Goal: Task Accomplishment & Management: Manage account settings

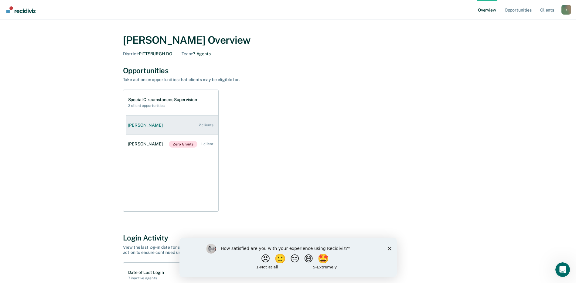
click at [144, 129] on link "[PERSON_NAME] 2 clients" at bounding box center [172, 125] width 93 height 17
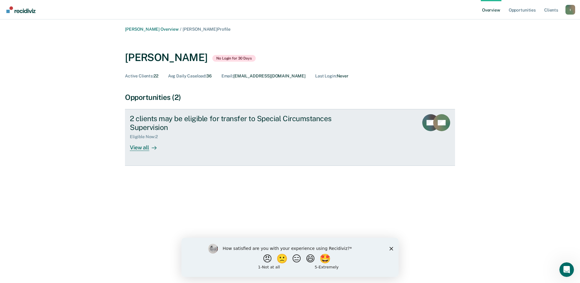
click at [137, 148] on div "View all" at bounding box center [147, 145] width 34 height 12
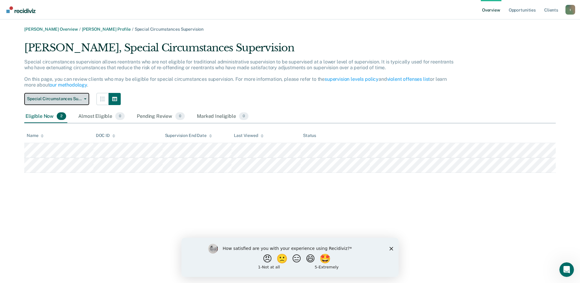
click at [83, 98] on button "Special Circumstances Supervision" at bounding box center [56, 99] width 65 height 12
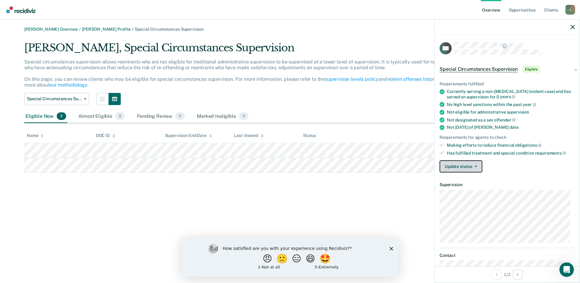
click at [461, 167] on button "Update status" at bounding box center [461, 166] width 43 height 12
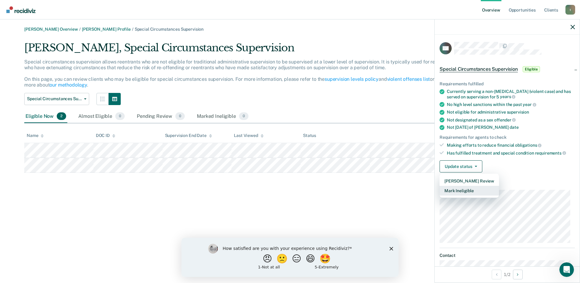
click at [460, 194] on button "Mark Ineligible" at bounding box center [469, 191] width 59 height 10
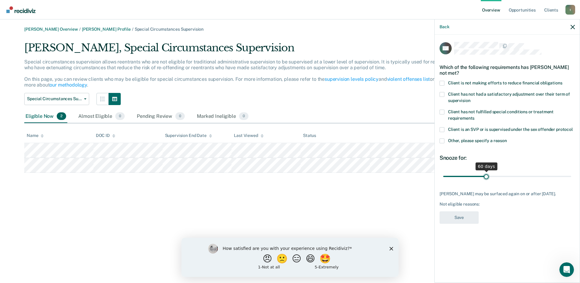
drag, startPoint x: 465, startPoint y: 177, endPoint x: 487, endPoint y: 175, distance: 21.9
type input "60"
click at [487, 175] on input "range" at bounding box center [507, 176] width 128 height 11
click at [445, 140] on label "Other, please specify a reason" at bounding box center [507, 141] width 135 height 6
click at [507, 138] on input "Other, please specify a reason" at bounding box center [507, 138] width 0 height 0
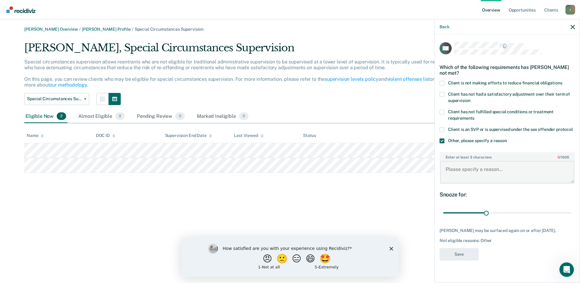
click at [466, 173] on textarea "Enter at least 3 characters 0 / 1600" at bounding box center [507, 172] width 134 height 22
drag, startPoint x: 536, startPoint y: 170, endPoint x: 435, endPoint y: 175, distance: 101.8
click at [435, 175] on div "Back CO Which of the following requirements has [PERSON_NAME] not met? Client i…" at bounding box center [508, 150] width 146 height 263
type textarea "Residence and Family concern"
click at [460, 258] on button "Save" at bounding box center [459, 254] width 39 height 12
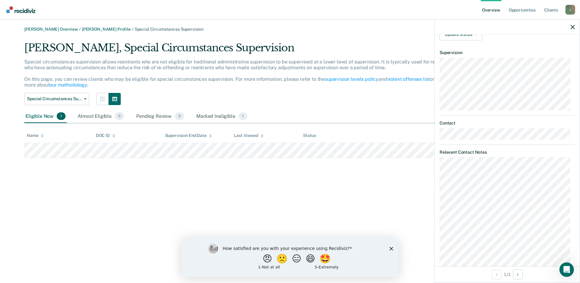
scroll to position [198, 0]
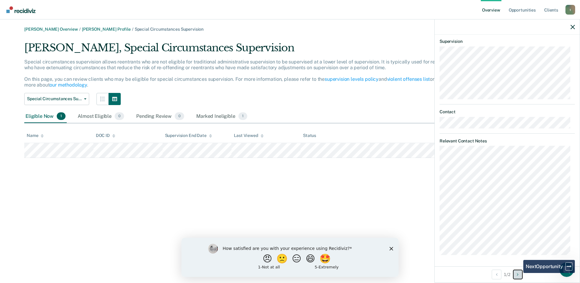
click at [519, 273] on icon "Next Opportunity" at bounding box center [518, 274] width 2 height 4
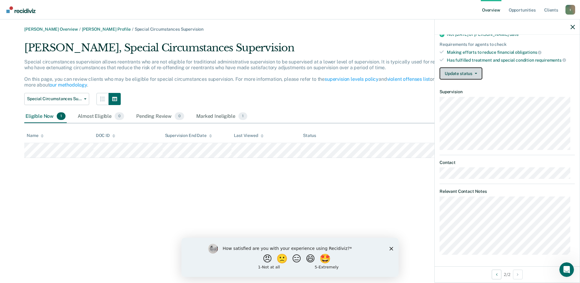
click at [458, 76] on button "Update status" at bounding box center [461, 73] width 43 height 12
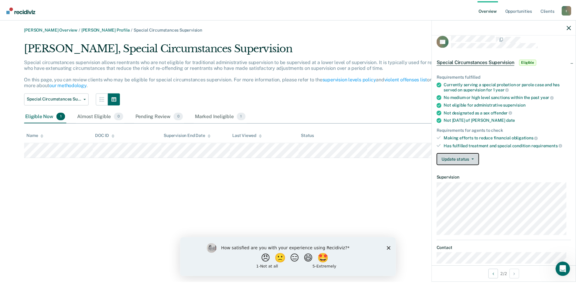
scroll to position [0, 0]
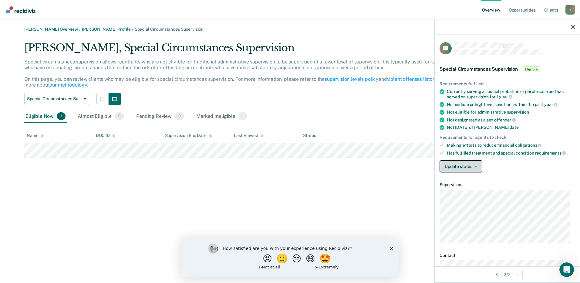
click at [470, 168] on button "Update status" at bounding box center [461, 166] width 43 height 12
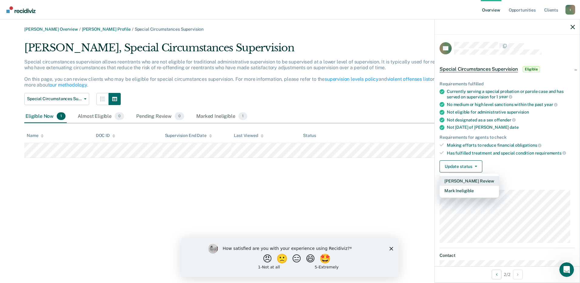
click at [482, 180] on button "[PERSON_NAME] Review" at bounding box center [469, 181] width 59 height 10
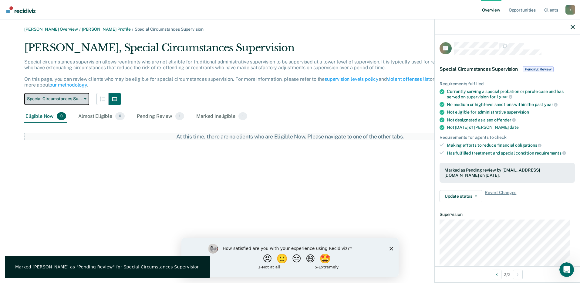
click at [82, 99] on span "button" at bounding box center [84, 98] width 5 height 1
click at [81, 98] on span "Special Circumstances Supervision" at bounding box center [54, 98] width 55 height 5
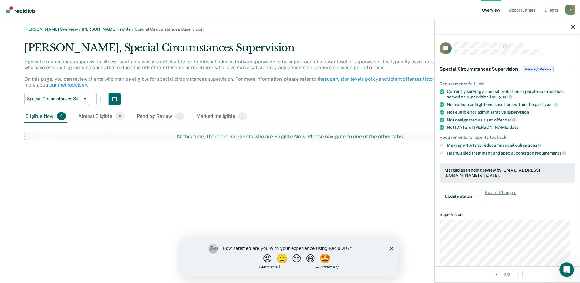
click at [58, 28] on link "[PERSON_NAME] Overview" at bounding box center [51, 29] width 54 height 5
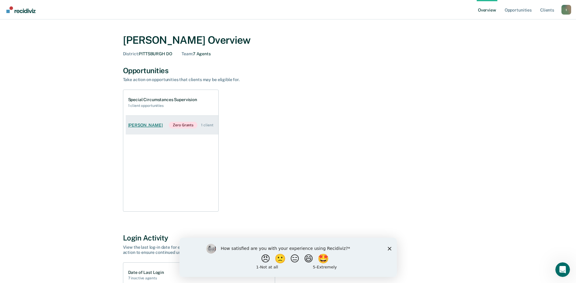
click at [153, 125] on div "[PERSON_NAME]" at bounding box center [146, 125] width 37 height 5
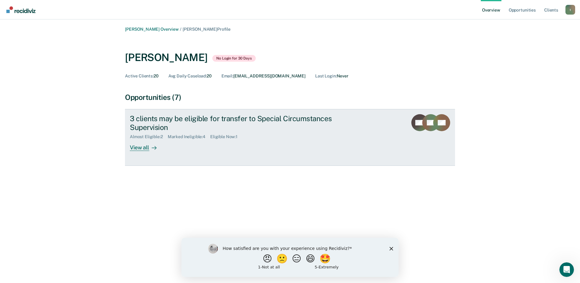
click at [138, 147] on div "View all" at bounding box center [147, 145] width 34 height 12
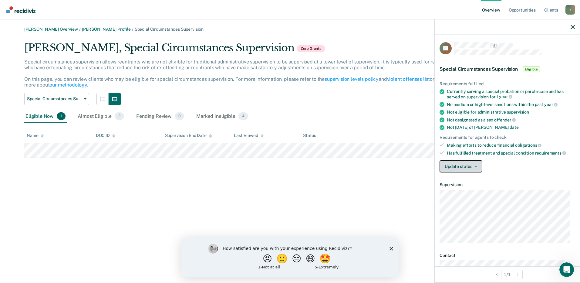
click at [471, 168] on button "Update status" at bounding box center [461, 166] width 43 height 12
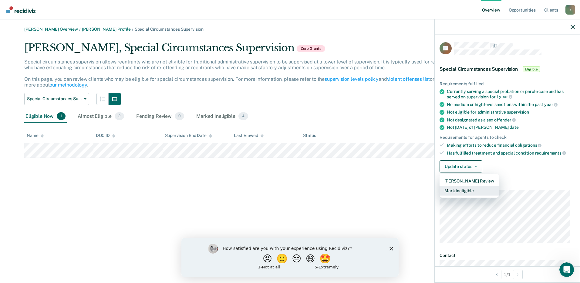
click at [475, 189] on button "Mark Ineligible" at bounding box center [469, 191] width 59 height 10
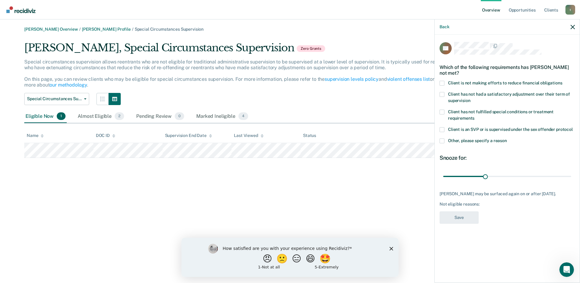
click at [443, 141] on span at bounding box center [442, 140] width 5 height 5
click at [507, 138] on input "Other, please specify a reason" at bounding box center [507, 138] width 0 height 0
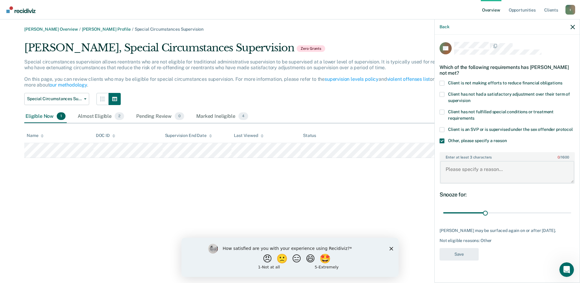
click at [478, 168] on textarea "Enter at least 3 characters 0 / 1600" at bounding box center [507, 172] width 134 height 22
type textarea "MAX DATE [DATE] Offender on MH Caseload"
click at [516, 201] on div "Snooze for: 30 days" at bounding box center [507, 204] width 135 height 27
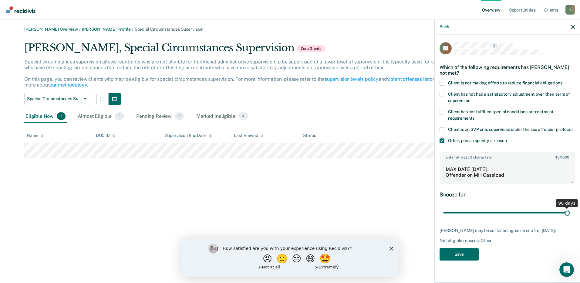
drag, startPoint x: 485, startPoint y: 212, endPoint x: 568, endPoint y: 212, distance: 82.6
type input "90"
click at [568, 212] on input "range" at bounding box center [507, 213] width 128 height 11
click at [468, 256] on button "Save" at bounding box center [459, 254] width 39 height 12
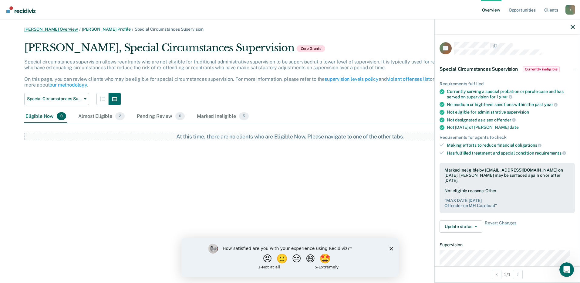
click at [61, 29] on link "[PERSON_NAME] Overview" at bounding box center [51, 29] width 54 height 5
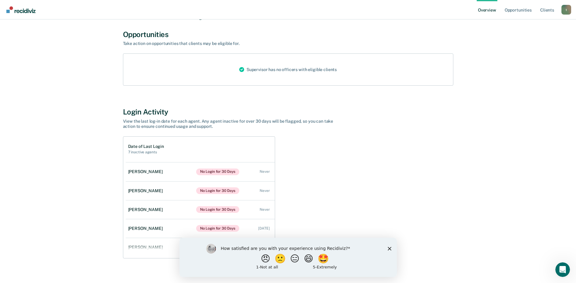
scroll to position [43, 0]
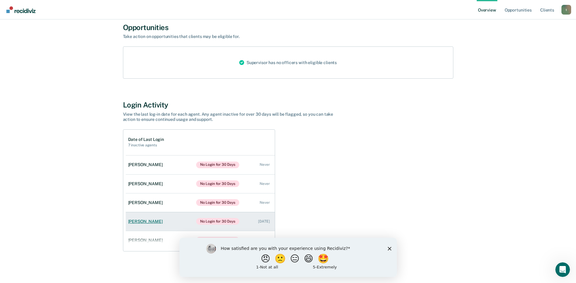
click at [134, 221] on div "[PERSON_NAME]" at bounding box center [146, 221] width 37 height 5
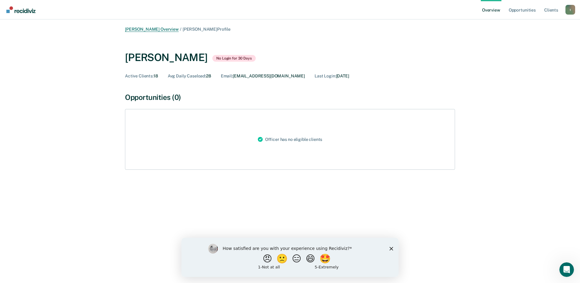
click at [146, 30] on link "[PERSON_NAME] Overview" at bounding box center [152, 29] width 54 height 5
